Goal: Check status: Check status

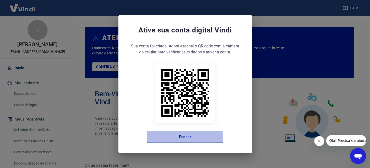
click at [188, 138] on button "Fechar" at bounding box center [185, 137] width 76 height 12
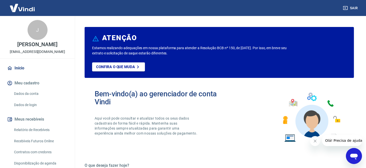
click at [41, 134] on link "Relatório de Recebíveis" at bounding box center [40, 130] width 57 height 10
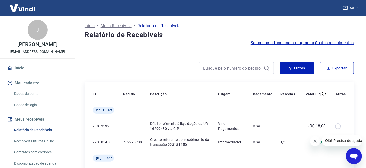
click at [43, 145] on link "Recebíveis Futuros Online" at bounding box center [40, 141] width 57 height 10
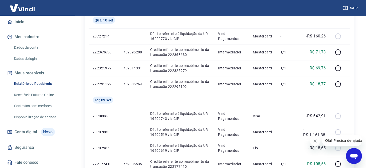
scroll to position [400, 0]
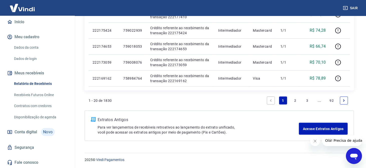
click at [348, 6] on button "Sair" at bounding box center [351, 8] width 18 height 9
